Goal: Find specific page/section: Find specific page/section

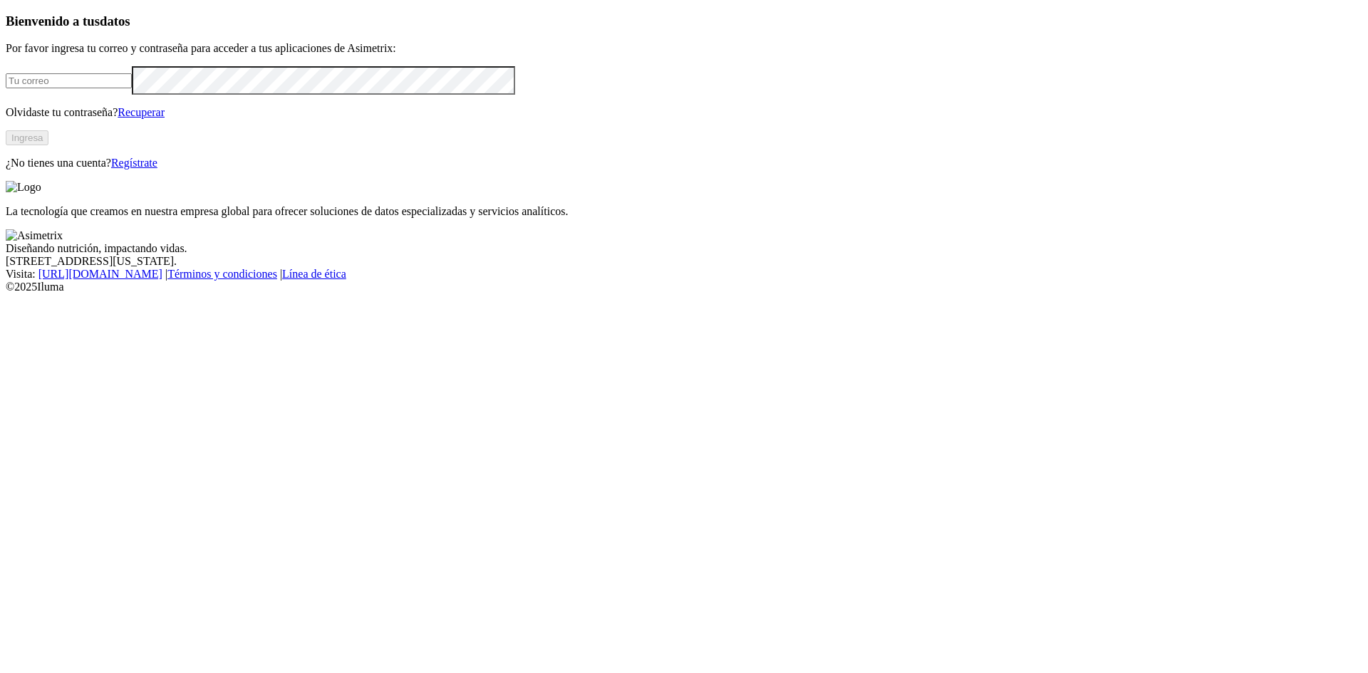
type input "[EMAIL_ADDRESS][DOMAIN_NAME]"
click at [48, 145] on button "Ingresa" at bounding box center [27, 137] width 43 height 15
